Goal: Task Accomplishment & Management: Manage account settings

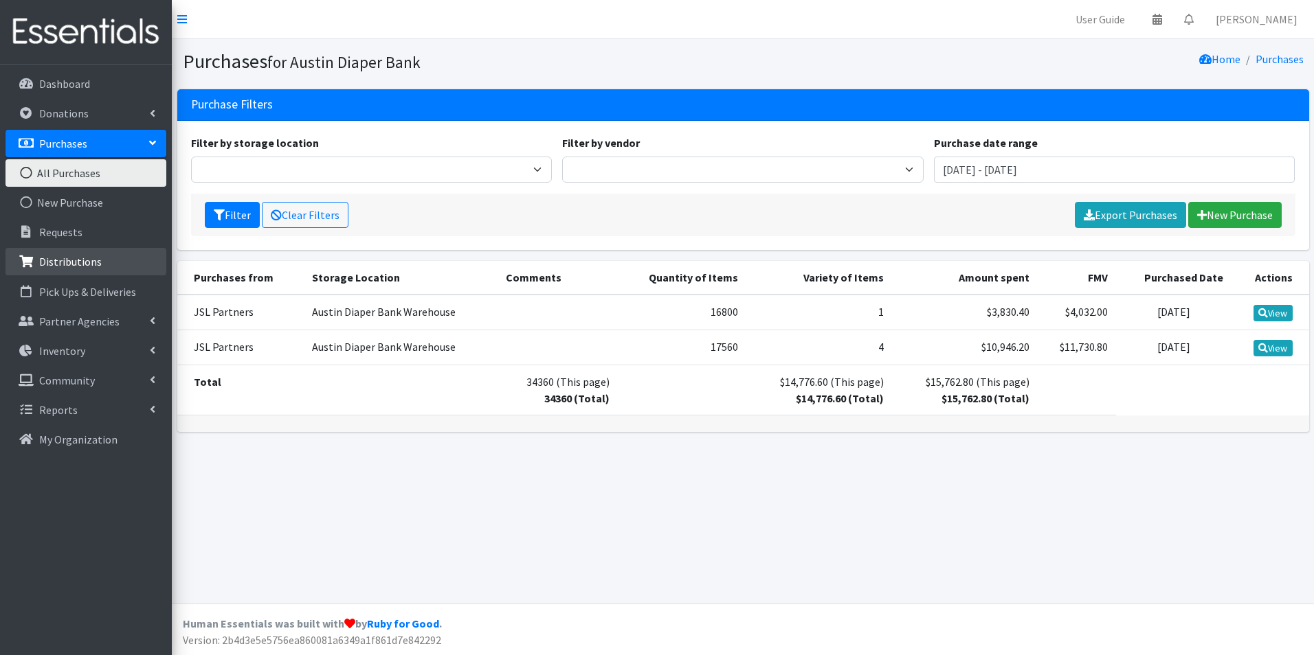
click at [49, 256] on p "Distributions" at bounding box center [70, 262] width 63 height 14
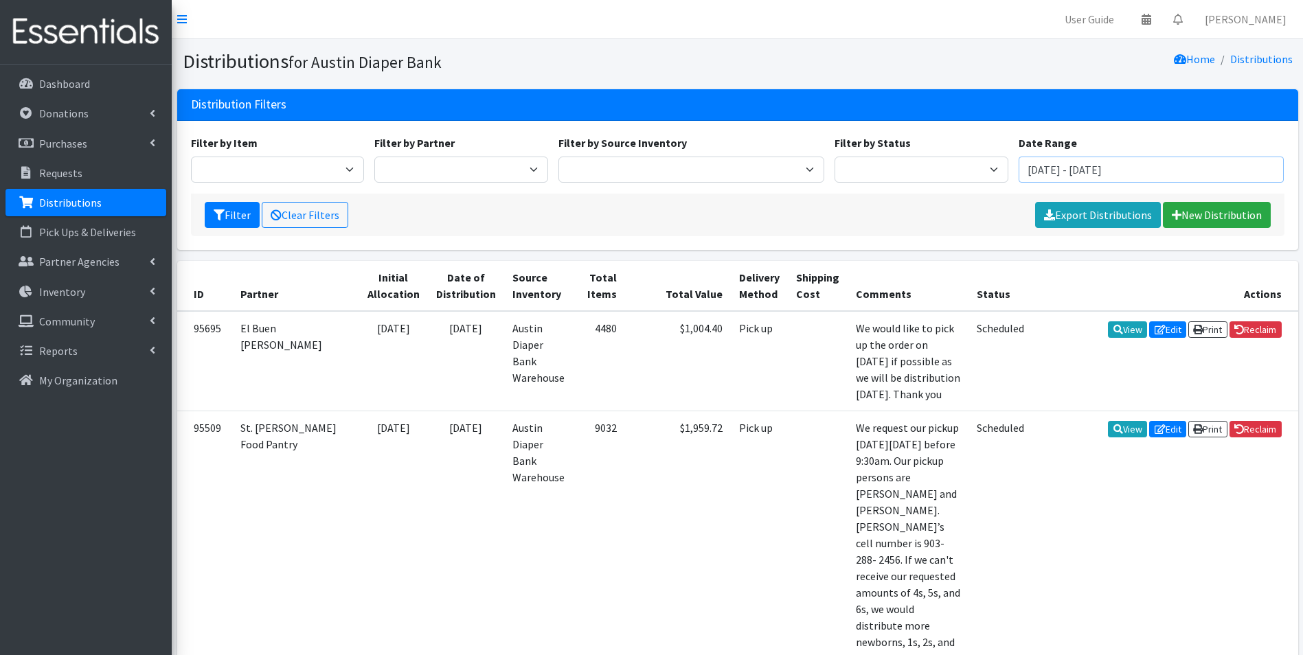
click at [1087, 168] on input "[DATE] - [DATE]" at bounding box center [1152, 170] width 266 height 26
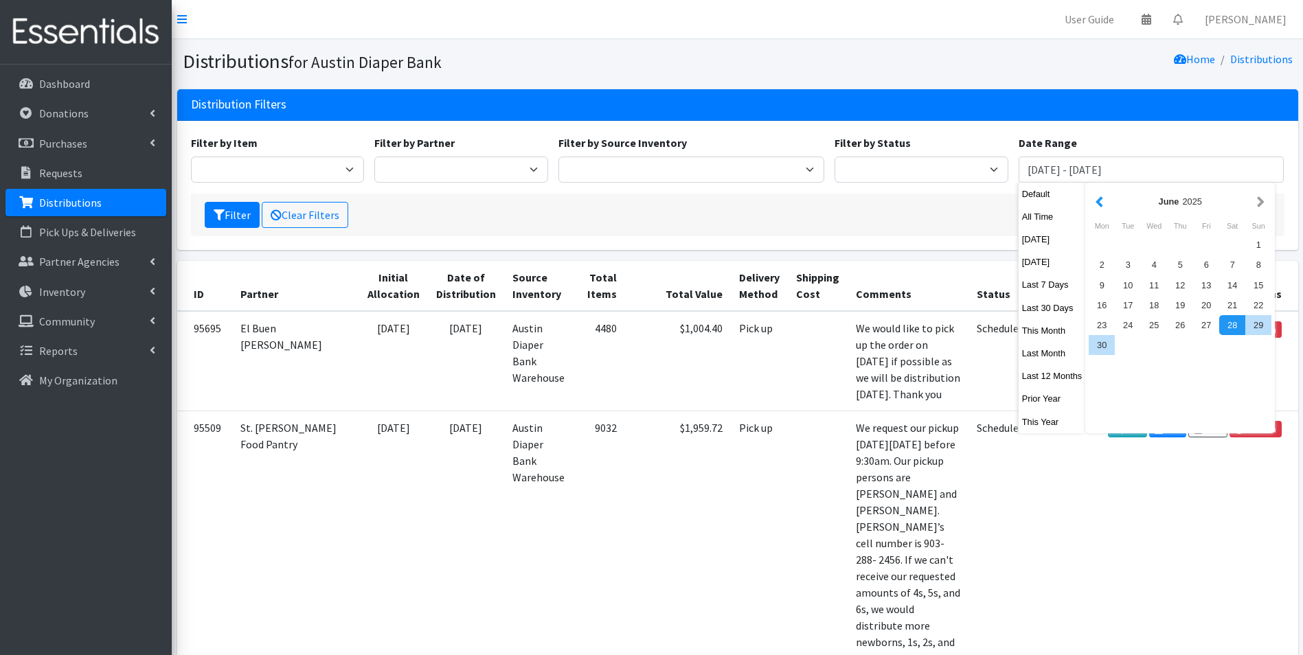
click at [1094, 202] on button "button" at bounding box center [1099, 201] width 14 height 17
click at [1095, 203] on button "button" at bounding box center [1099, 201] width 14 height 17
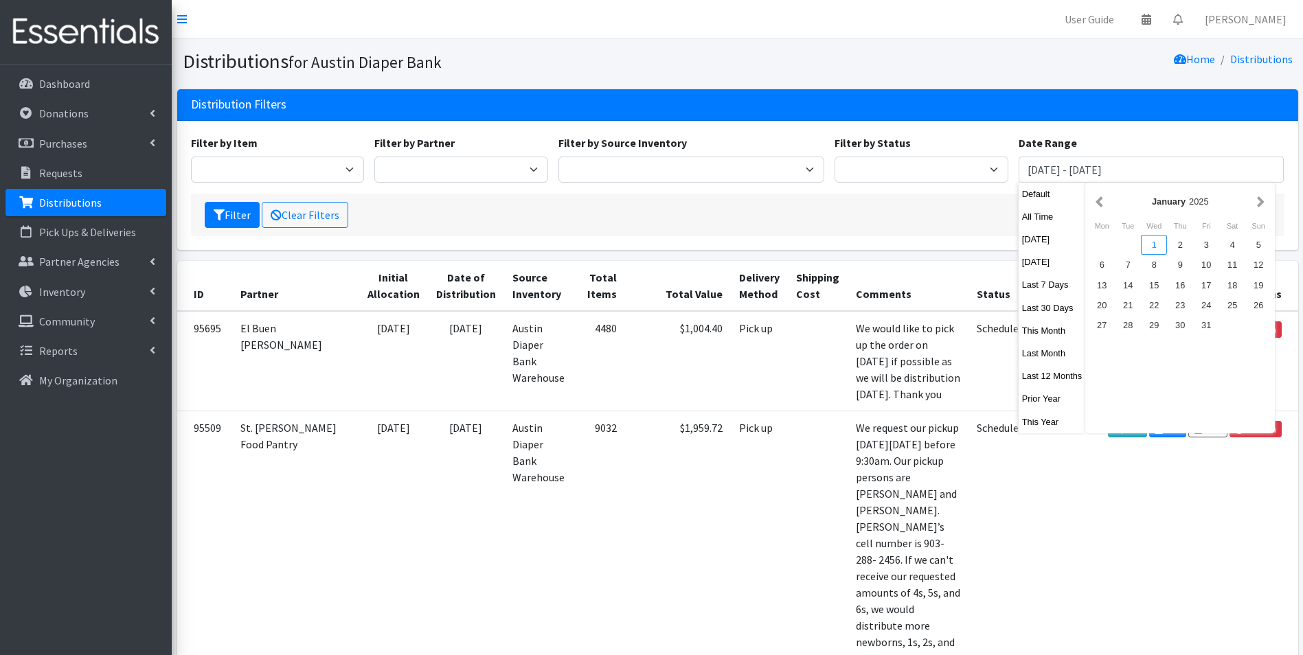
click at [1161, 245] on div "1" at bounding box center [1154, 245] width 26 height 20
click at [1147, 244] on div "1" at bounding box center [1154, 245] width 26 height 20
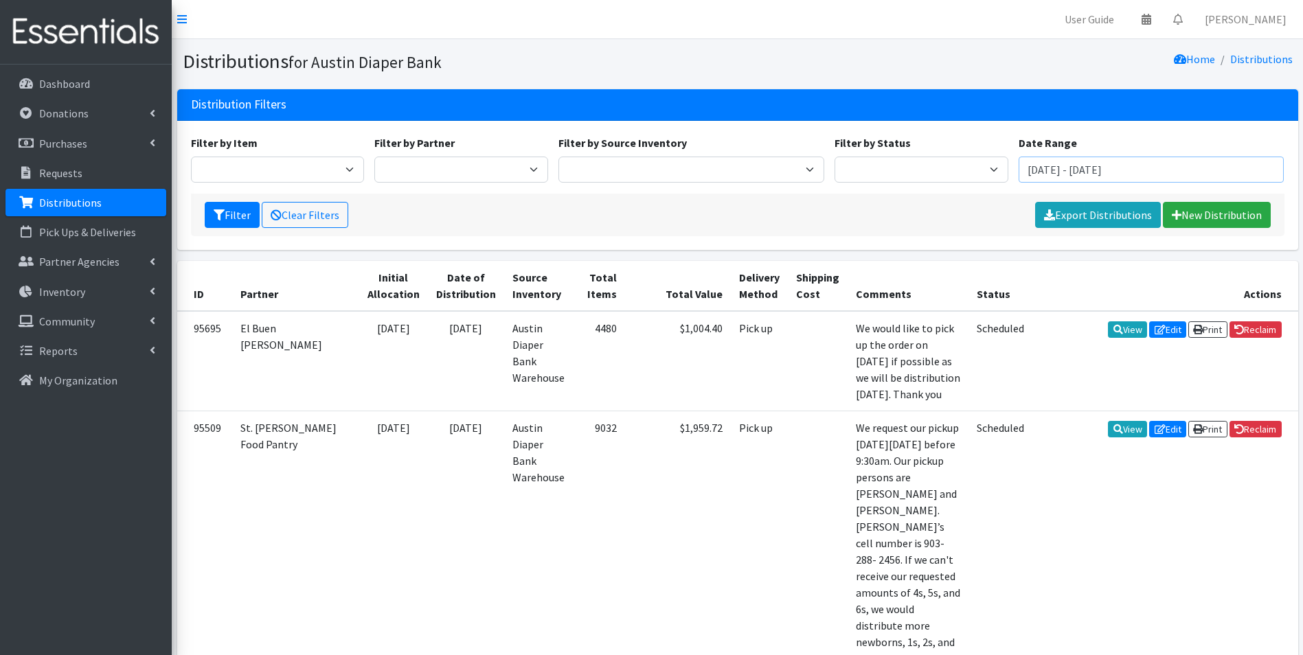
click at [1147, 168] on input "January 1, 2025 - January 1, 2025" at bounding box center [1152, 170] width 266 height 26
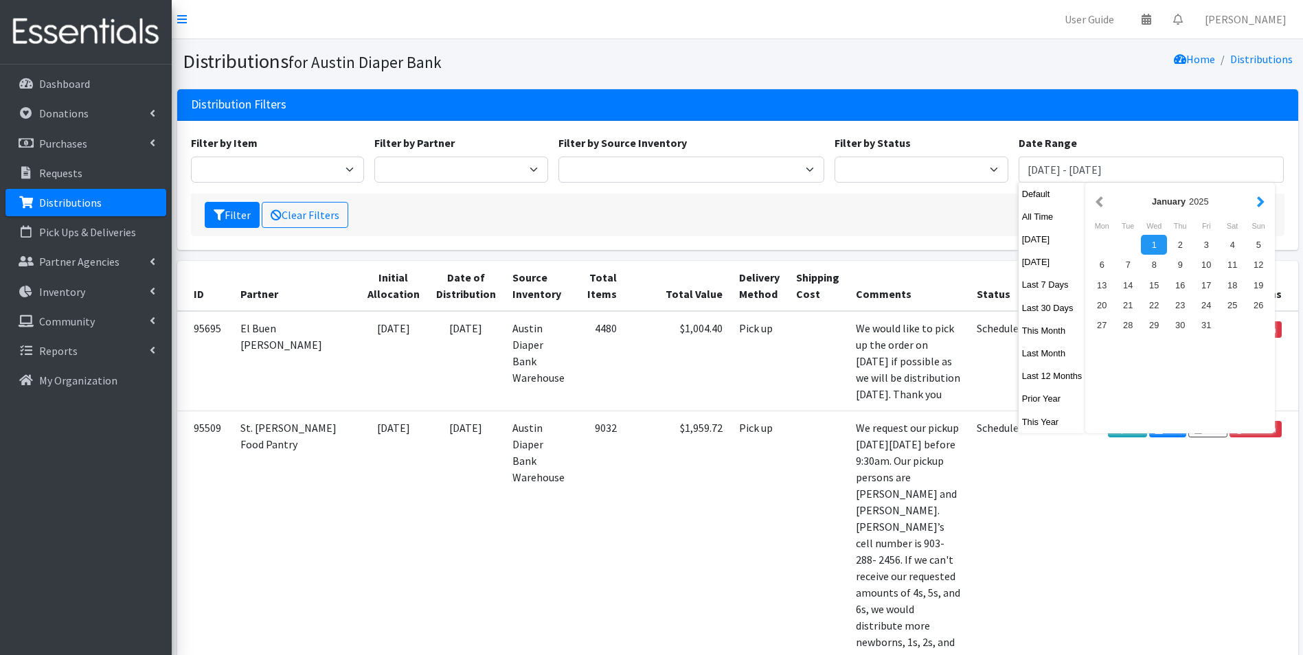
click at [1257, 206] on button "button" at bounding box center [1261, 201] width 14 height 17
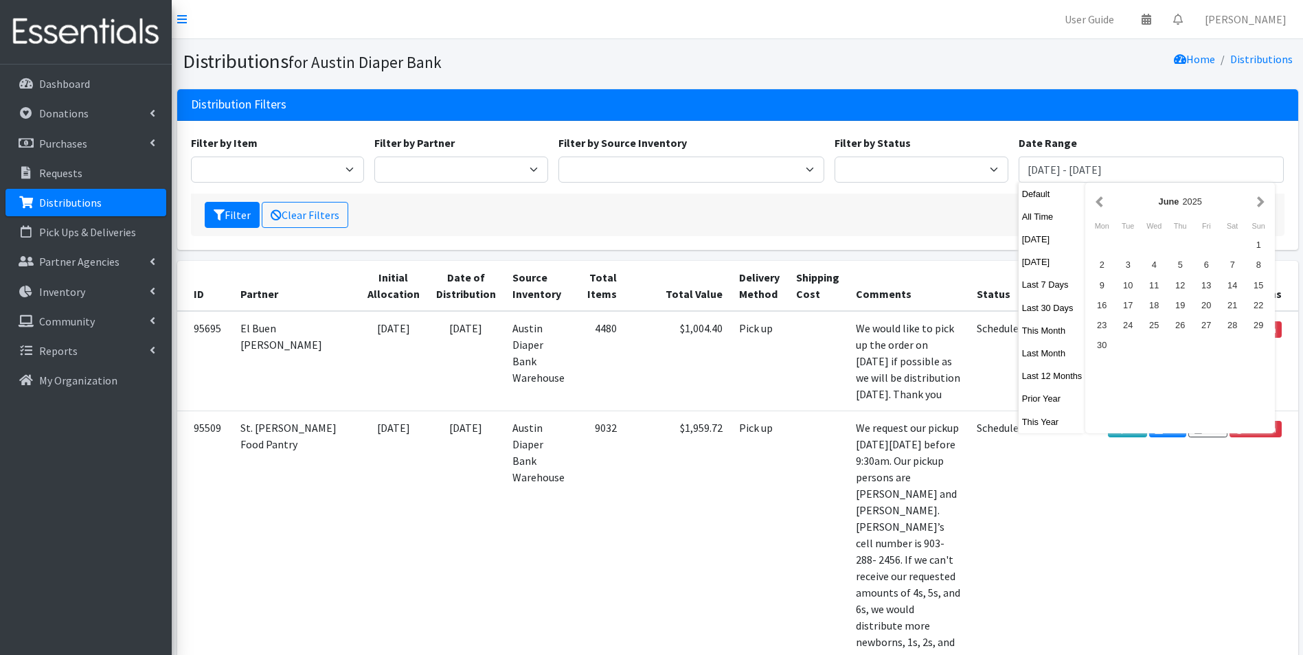
click at [1257, 206] on button "button" at bounding box center [1261, 201] width 14 height 17
click at [1179, 328] on div "28" at bounding box center [1180, 325] width 26 height 20
click at [1175, 326] on div "28" at bounding box center [1180, 325] width 26 height 20
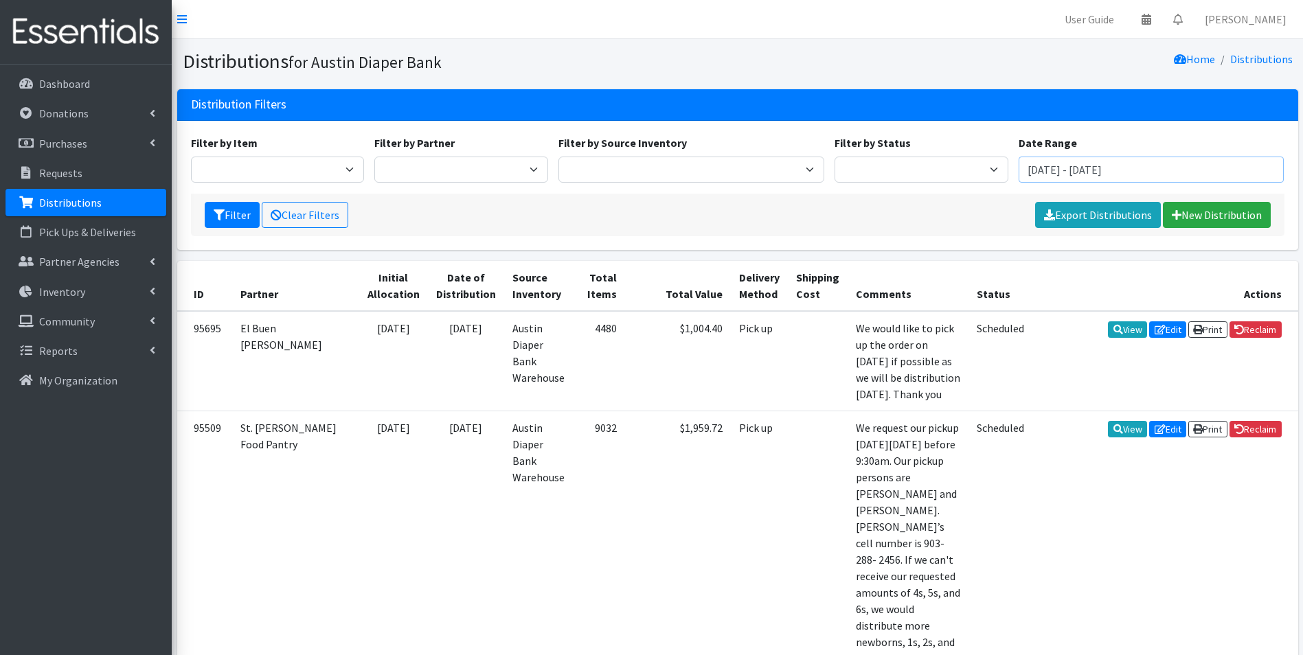
drag, startPoint x: 1072, startPoint y: 171, endPoint x: 1044, endPoint y: 161, distance: 30.0
click at [1036, 170] on input "August 28, 2025 - August 28, 2025" at bounding box center [1152, 170] width 266 height 26
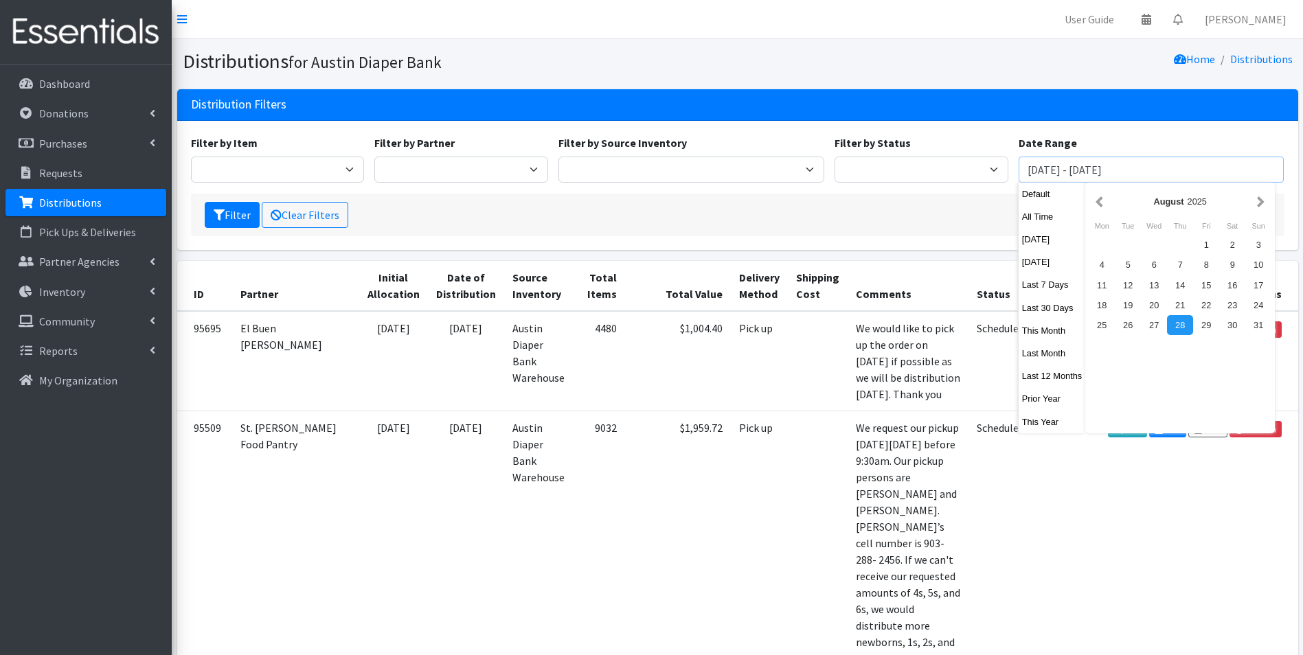
type input "January 1, 2025 - August 28, 2025"
click at [1097, 131] on div "Filter by Item Adult Briefs (Large) Adult Briefs (Small/Medium) Adult Briefs (X…" at bounding box center [737, 185] width 1121 height 129
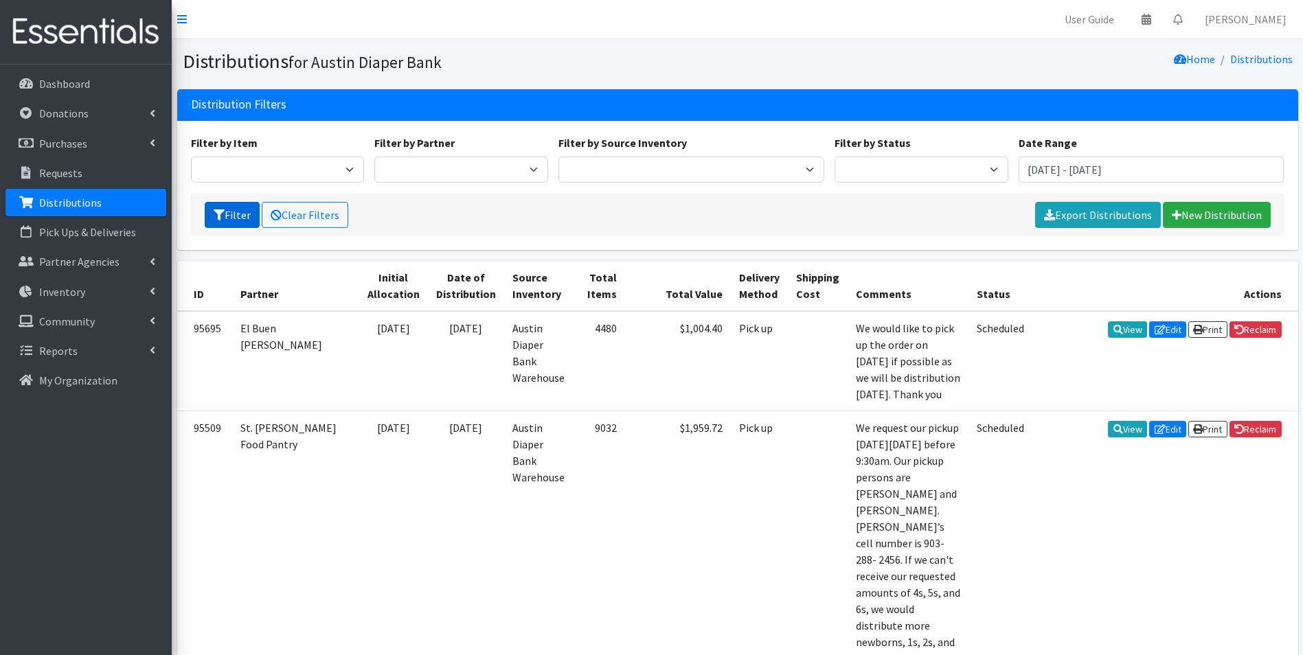
click at [228, 210] on button "Filter" at bounding box center [232, 215] width 55 height 26
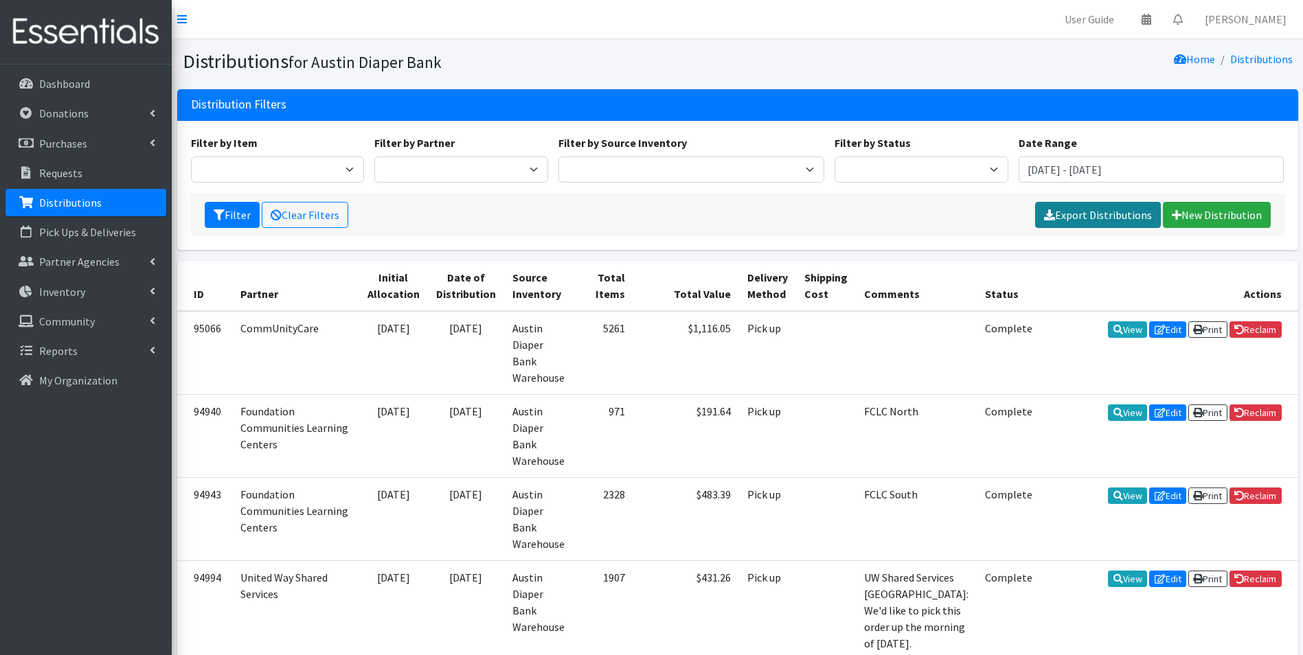
click at [1081, 215] on link "Export Distributions" at bounding box center [1098, 215] width 126 height 26
click at [92, 338] on link "Reports" at bounding box center [85, 350] width 161 height 27
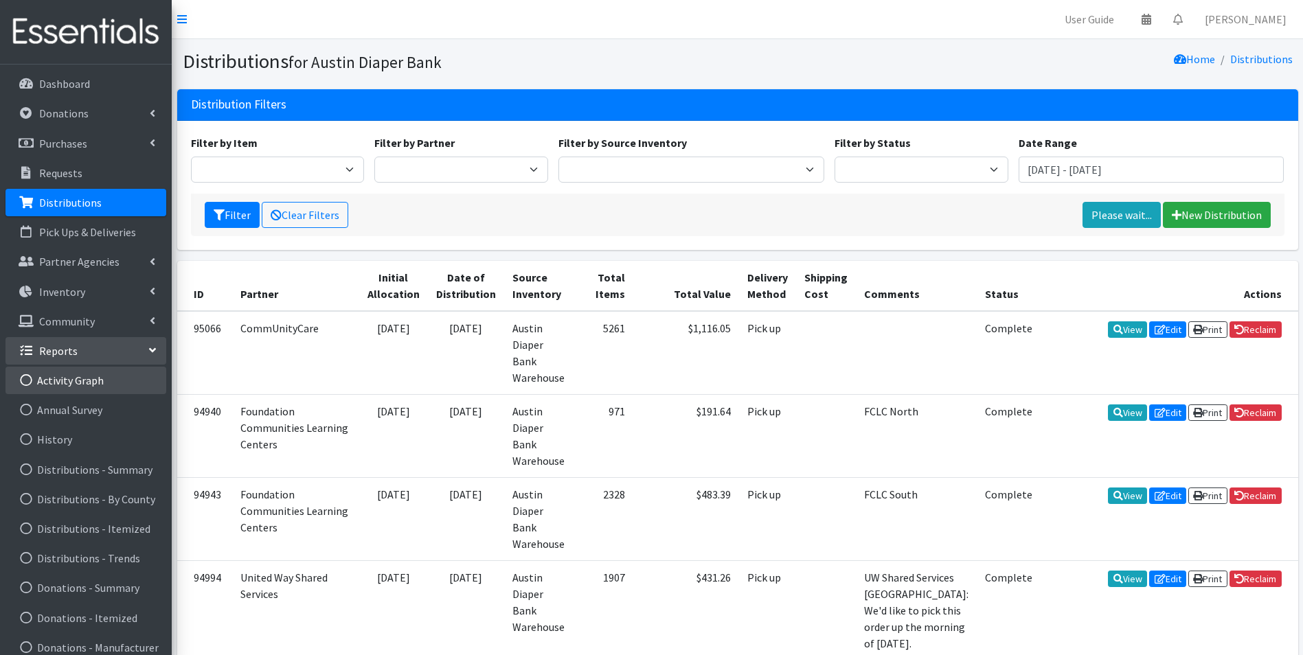
click at [80, 386] on link "Activity Graph" at bounding box center [85, 380] width 161 height 27
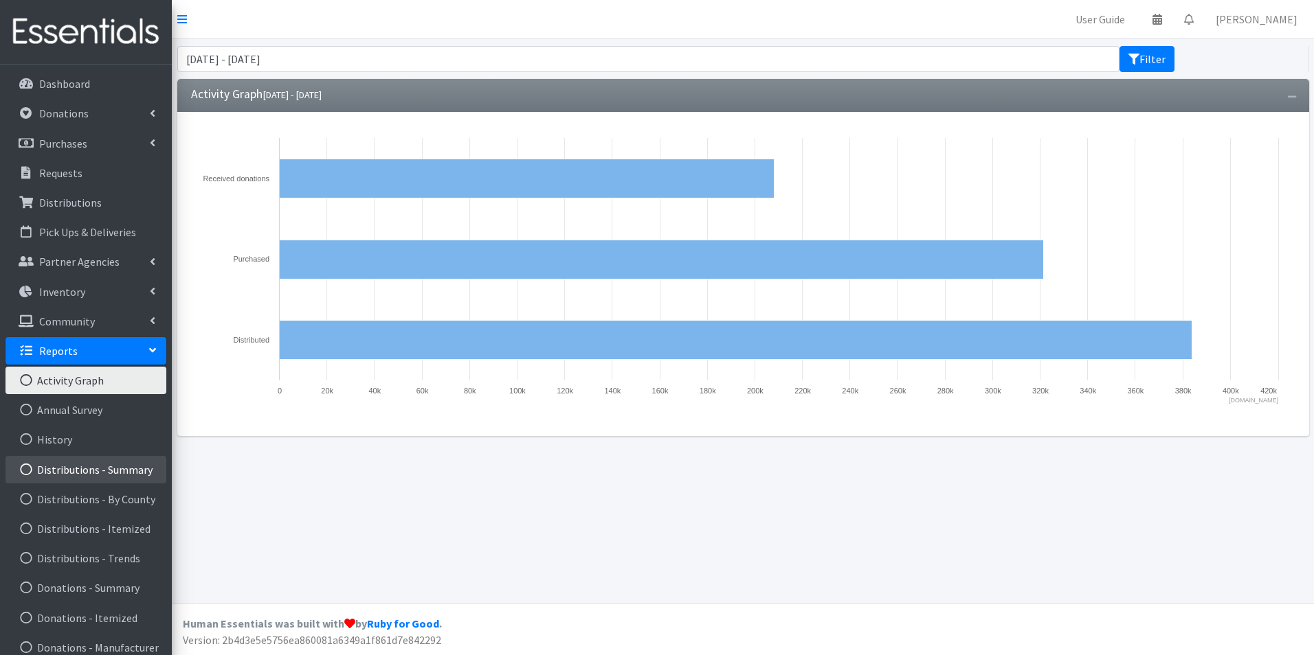
click at [87, 464] on link "Distributions - Summary" at bounding box center [85, 469] width 161 height 27
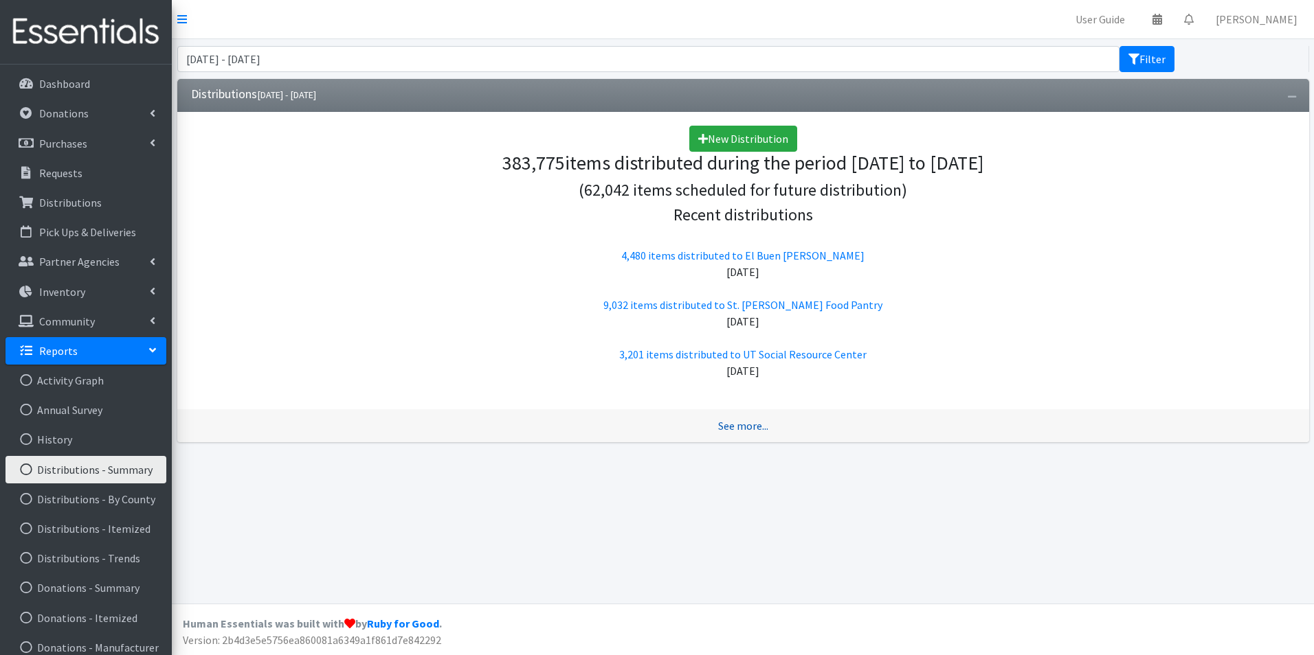
click at [759, 424] on link "See more..." at bounding box center [743, 426] width 50 height 14
click at [115, 536] on link "Distributions - Itemized" at bounding box center [85, 528] width 161 height 27
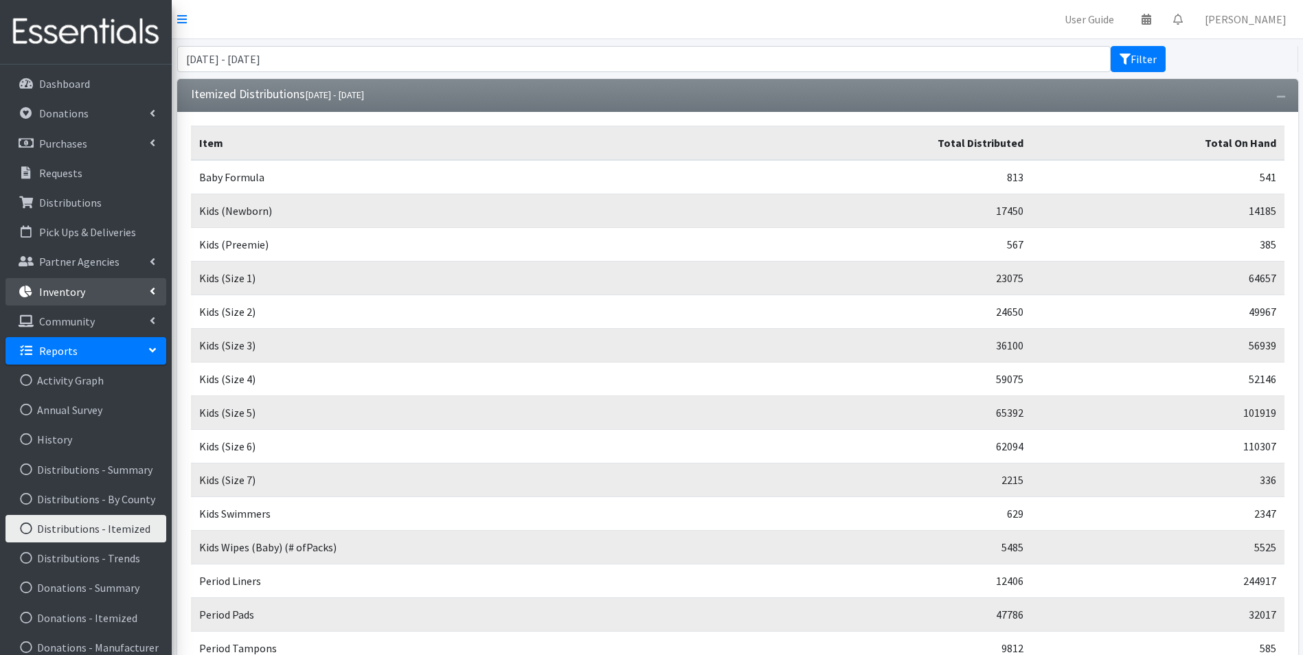
click at [48, 294] on p "Inventory" at bounding box center [62, 292] width 46 height 14
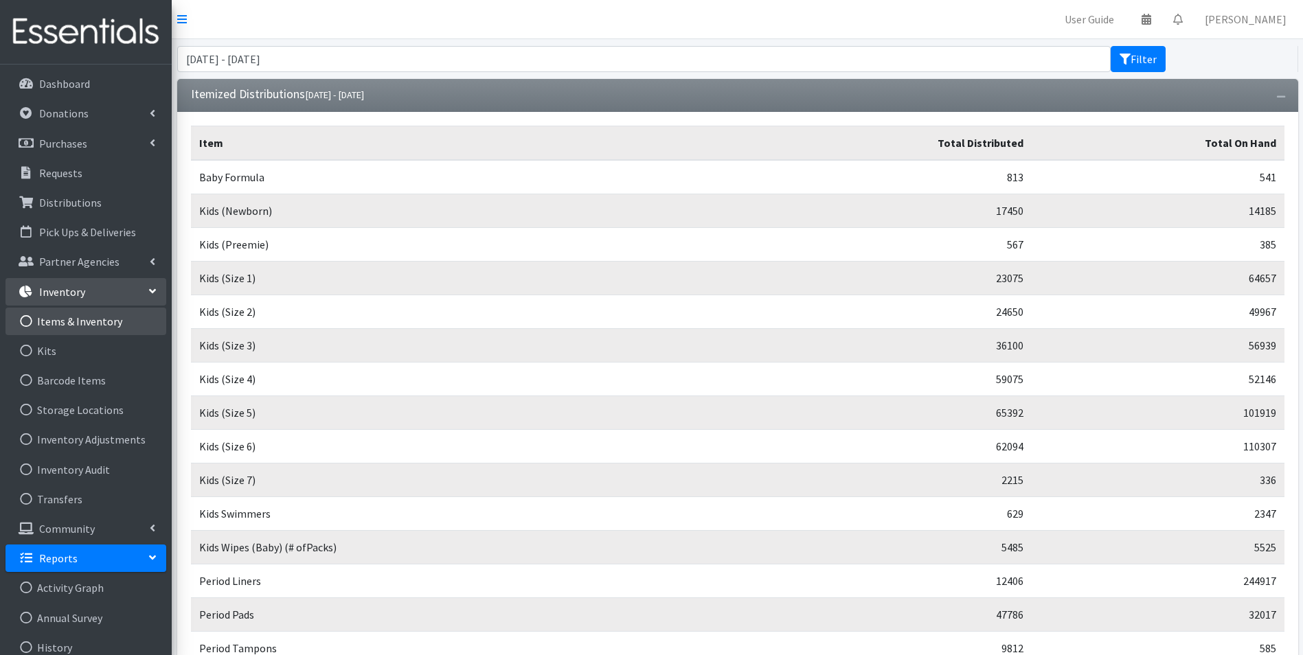
click at [54, 315] on link "Items & Inventory" at bounding box center [85, 321] width 161 height 27
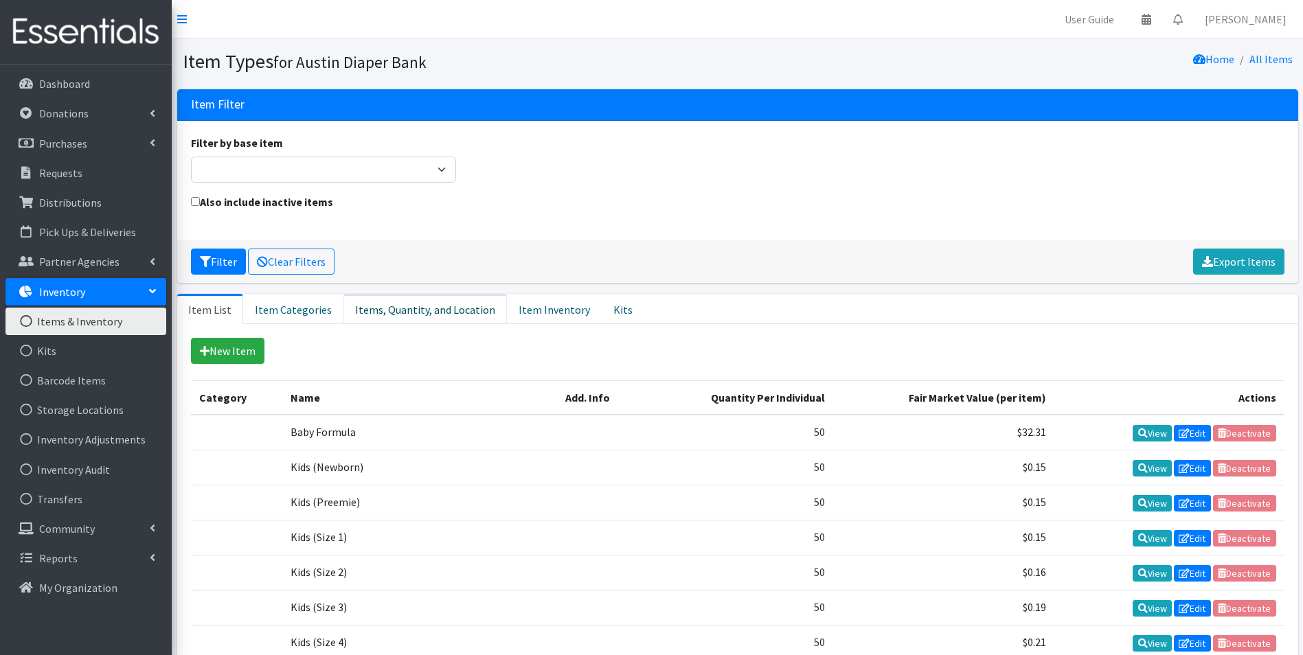
click at [387, 304] on link "Items, Quantity, and Location" at bounding box center [425, 309] width 164 height 30
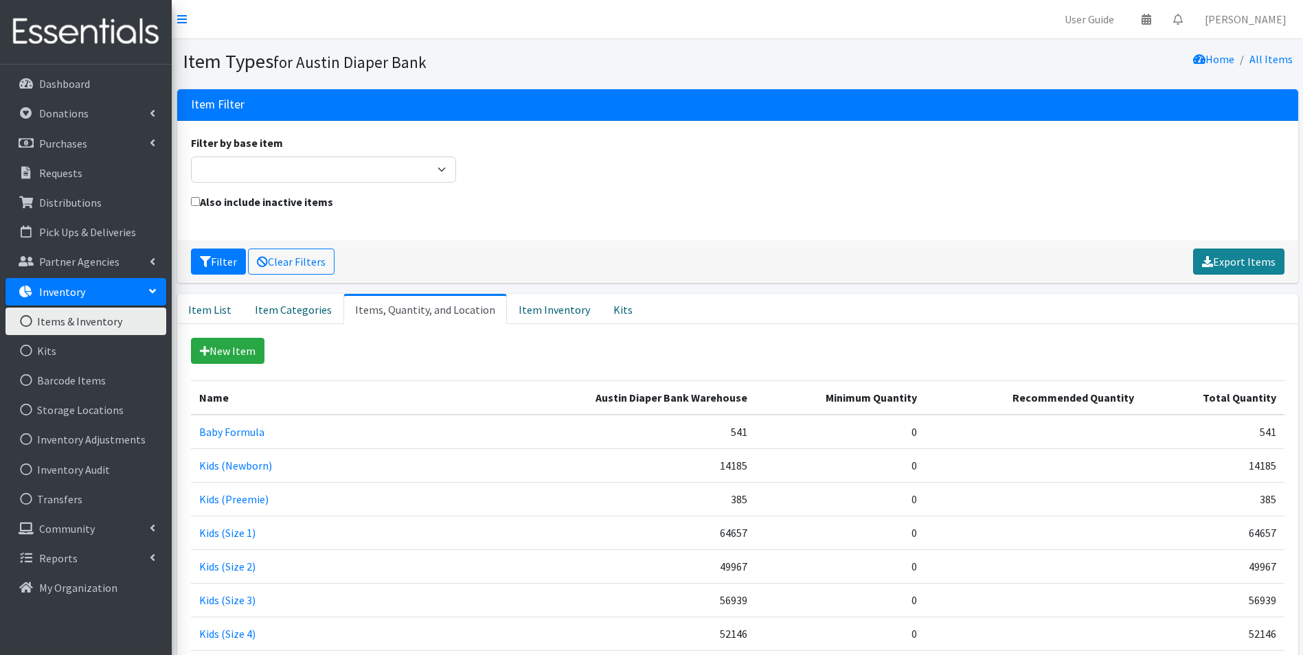
click at [1221, 261] on link "Export Items" at bounding box center [1238, 262] width 91 height 26
